Goal: Task Accomplishment & Management: Use online tool/utility

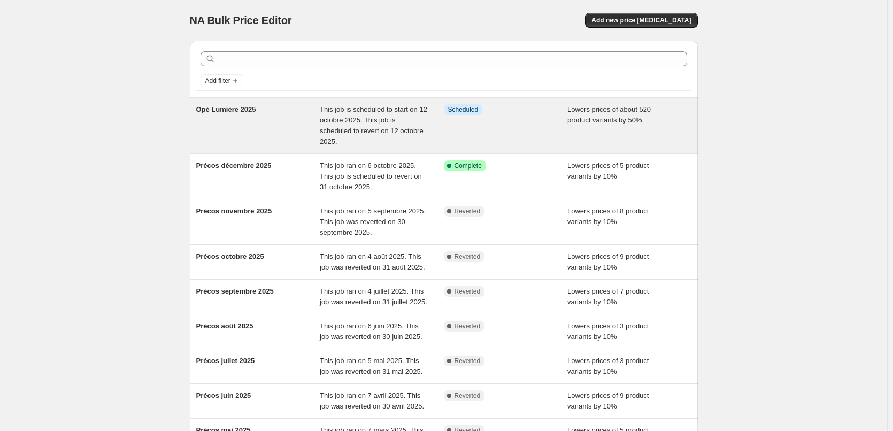
click at [365, 118] on span "This job is scheduled to start on 12 octobre 2025. This job is scheduled to rev…" at bounding box center [373, 125] width 107 height 40
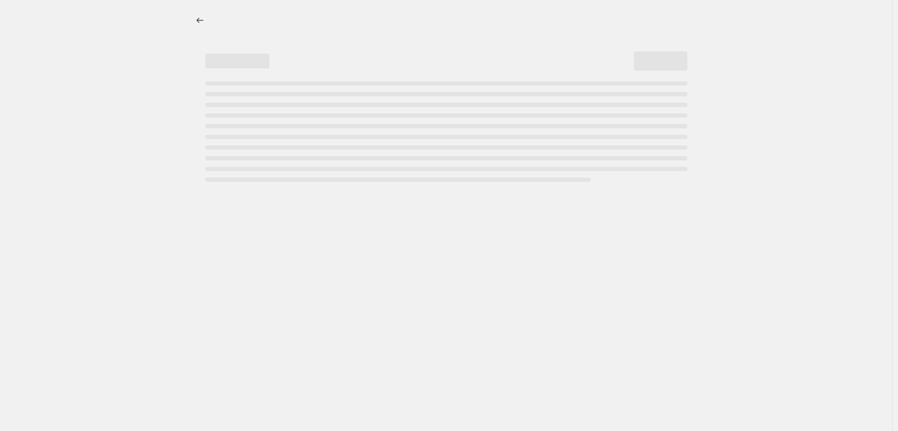
select select "percentage"
select select "no_change"
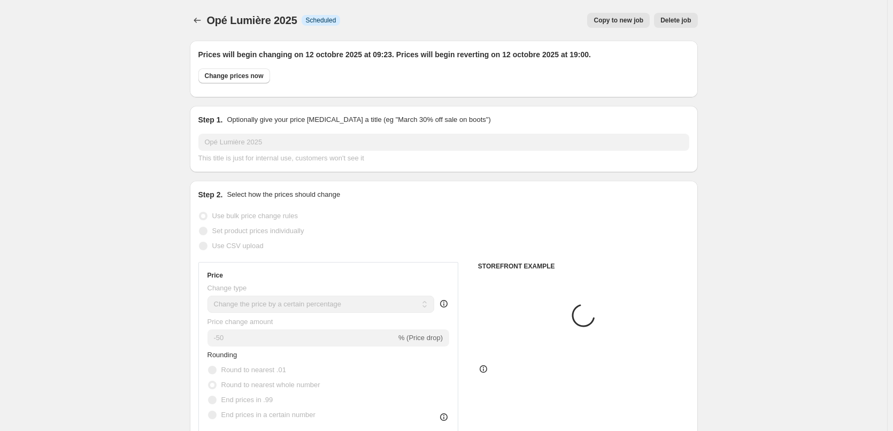
select select "collection"
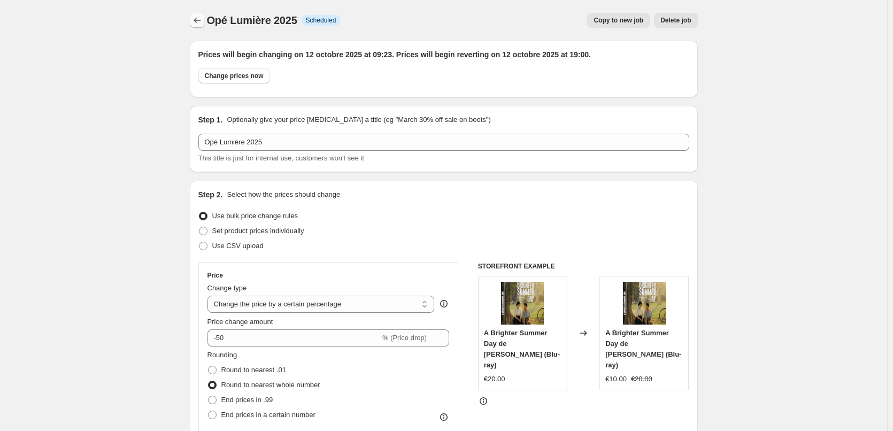
click at [196, 20] on icon "Price change jobs" at bounding box center [197, 20] width 11 height 11
